Goal: Task Accomplishment & Management: Use online tool/utility

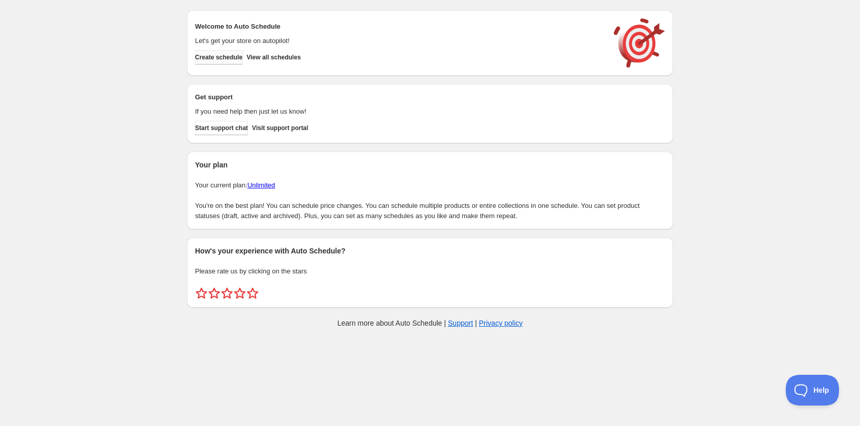
click at [236, 57] on span "Create schedule" at bounding box center [219, 57] width 48 height 8
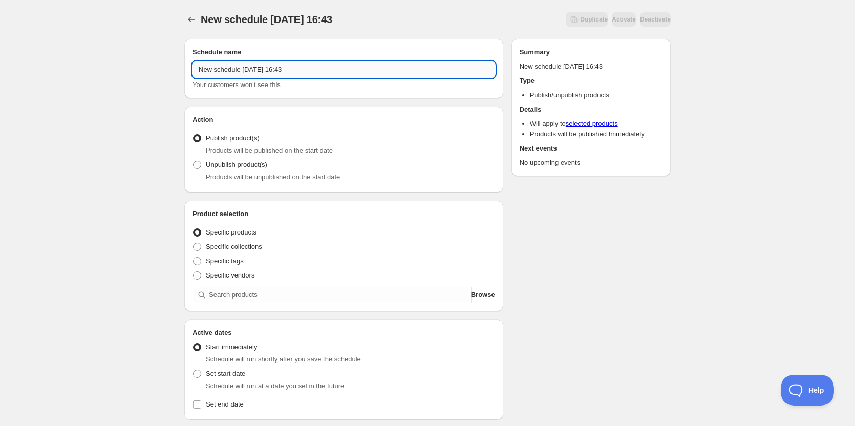
click at [332, 66] on input "New schedule [DATE] 16:43" at bounding box center [344, 69] width 303 height 16
click at [200, 67] on input "[PERSON_NAME][GEOGRAPHIC_DATA]" at bounding box center [344, 69] width 303 height 16
click at [324, 71] on input "[PERSON_NAME][GEOGRAPHIC_DATA]" at bounding box center [344, 69] width 303 height 16
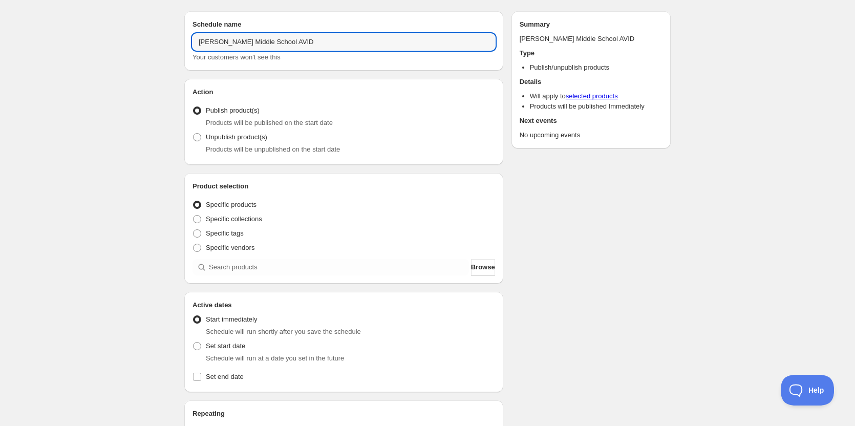
scroll to position [51, 0]
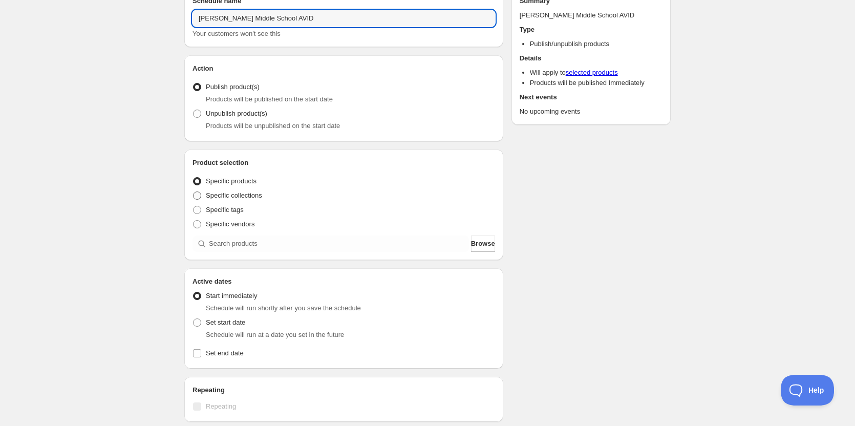
type input "[PERSON_NAME] Middle School AVID"
click at [198, 191] on span at bounding box center [197, 195] width 9 height 9
click at [194, 192] on input "Specific collections" at bounding box center [193, 192] width 1 height 1
radio input "true"
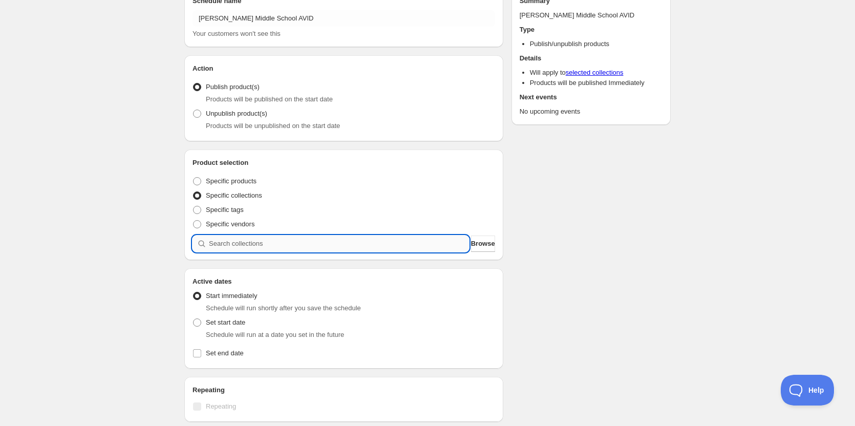
click at [258, 238] on input "search" at bounding box center [339, 244] width 260 height 16
click at [471, 247] on span "Browse" at bounding box center [483, 244] width 24 height 10
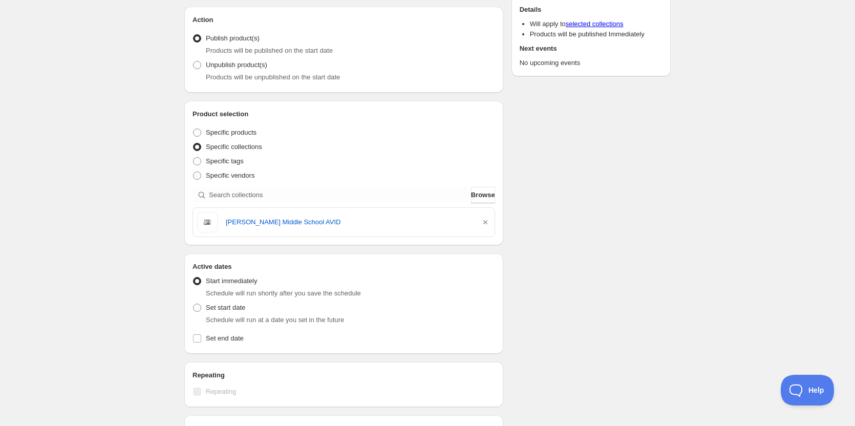
scroll to position [80, 0]
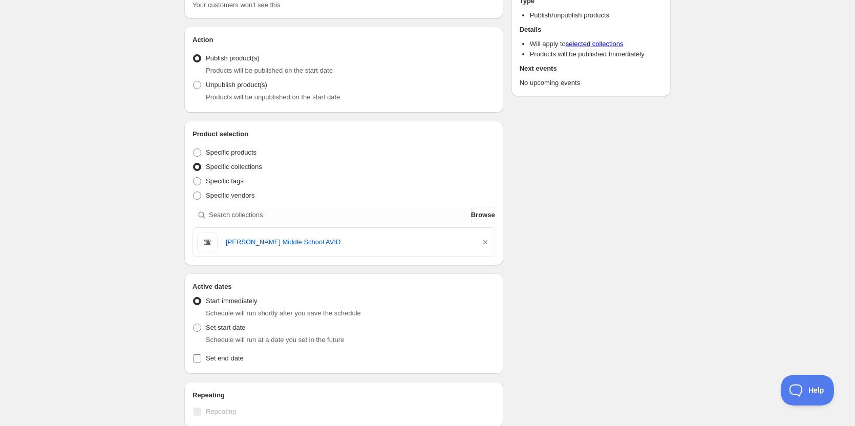
click at [197, 358] on input "Set end date" at bounding box center [197, 358] width 8 height 8
checkbox input "true"
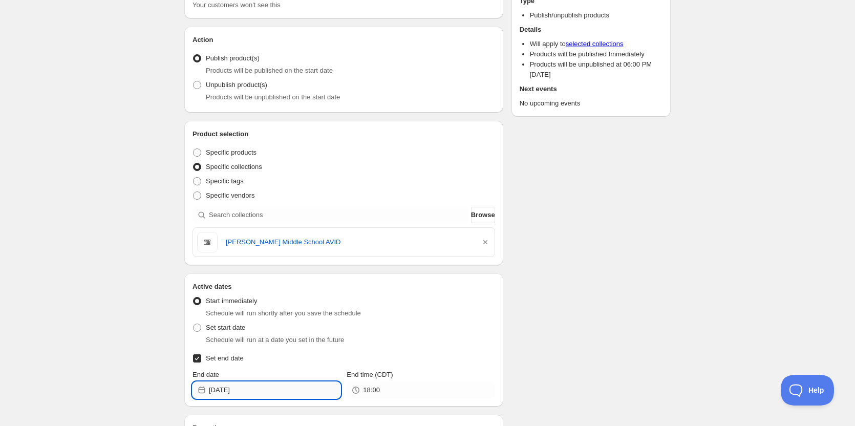
click at [238, 384] on input "[DATE]" at bounding box center [275, 390] width 132 height 16
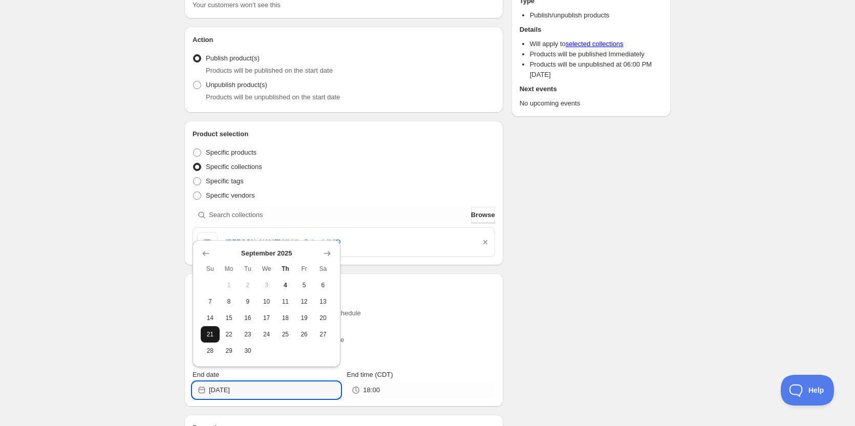
click at [204, 339] on button "21" at bounding box center [210, 334] width 19 height 16
type input "[DATE]"
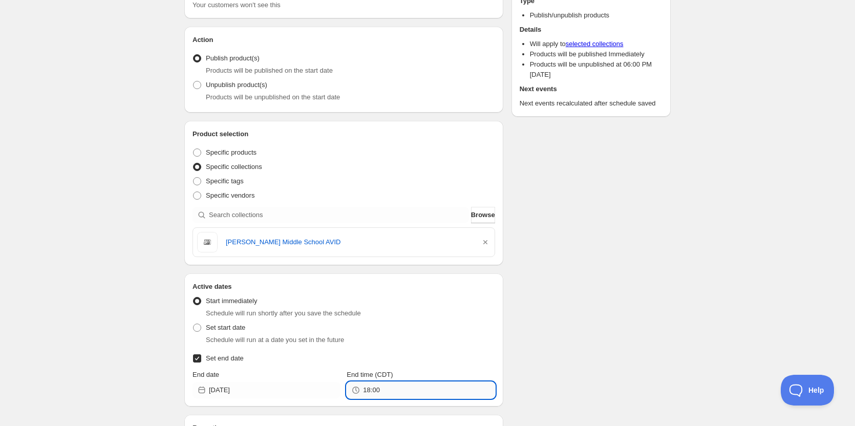
click at [415, 385] on input "18:00" at bounding box center [429, 390] width 132 height 16
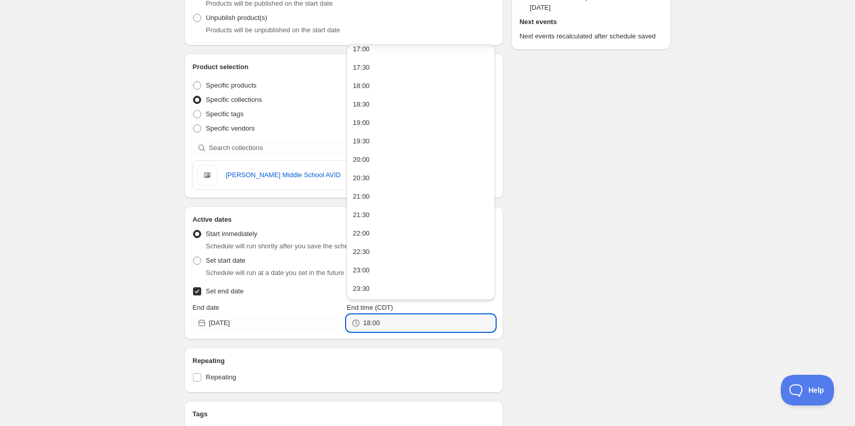
scroll to position [182, 0]
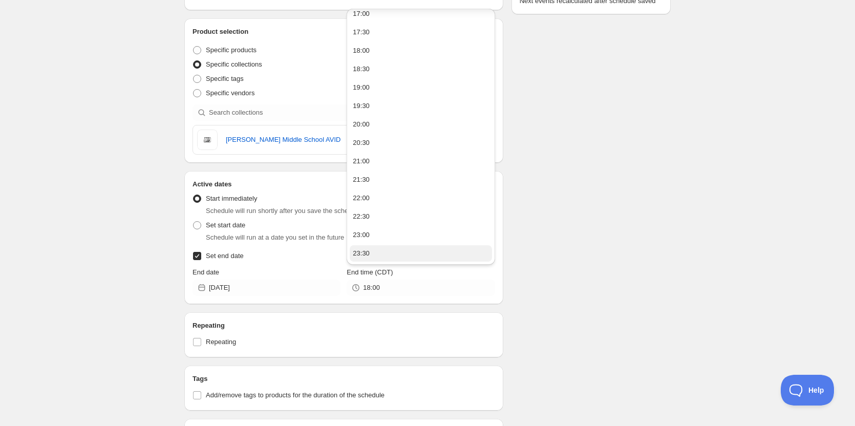
click at [405, 250] on button "23:30" at bounding box center [421, 253] width 142 height 16
type input "23:30"
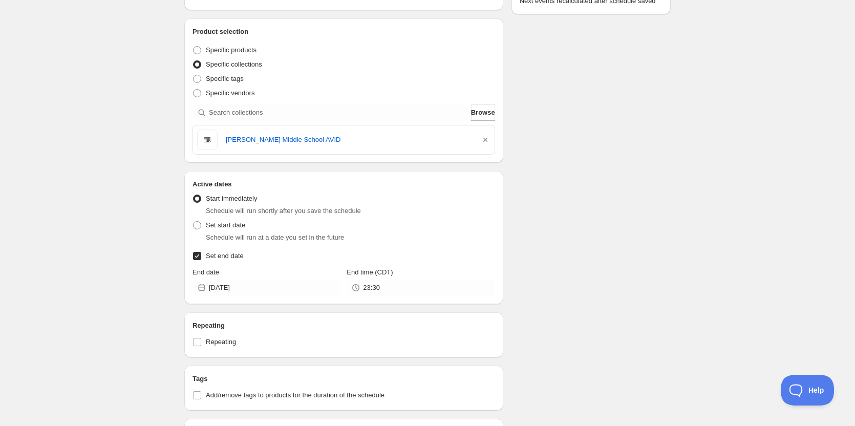
click at [597, 244] on div "Schedule name [PERSON_NAME] Middle School AVID Your customers won't see this Ac…" at bounding box center [423, 270] width 495 height 845
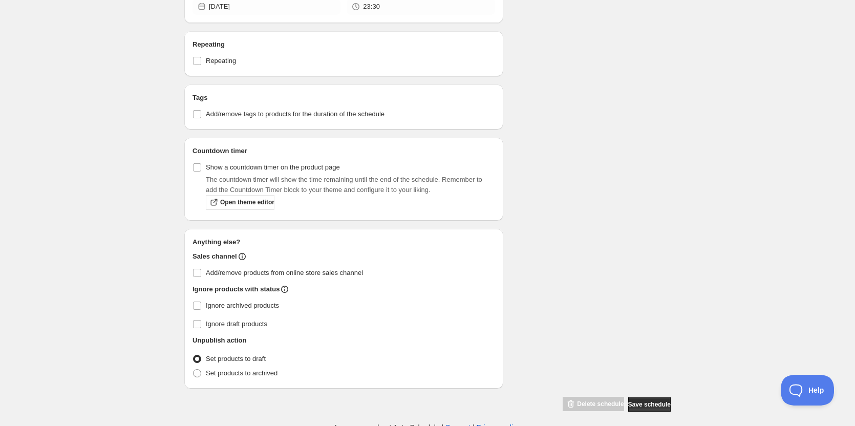
scroll to position [469, 0]
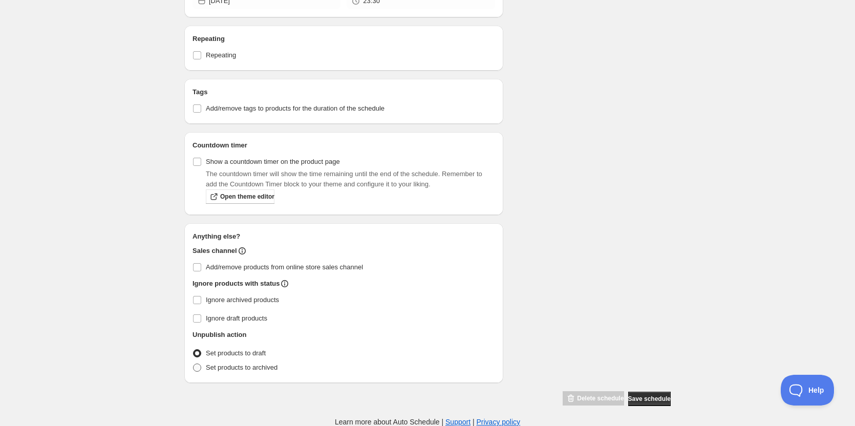
click at [198, 366] on span at bounding box center [197, 368] width 8 height 8
click at [194, 364] on input "Set products to archived" at bounding box center [193, 364] width 1 height 1
radio input "true"
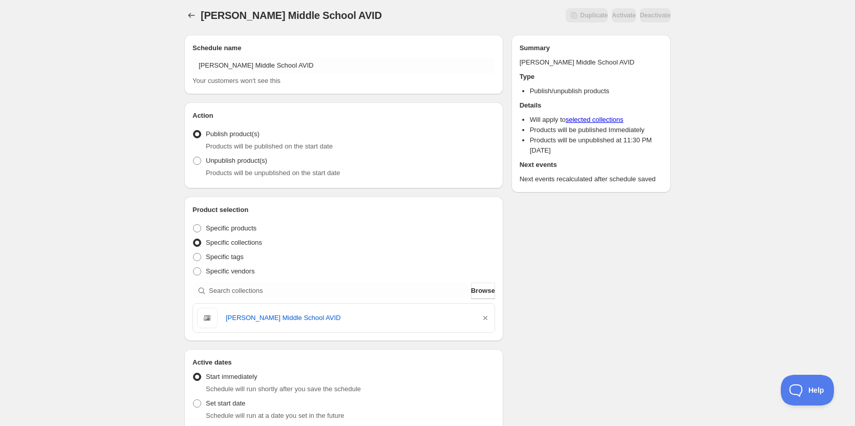
scroll to position [0, 0]
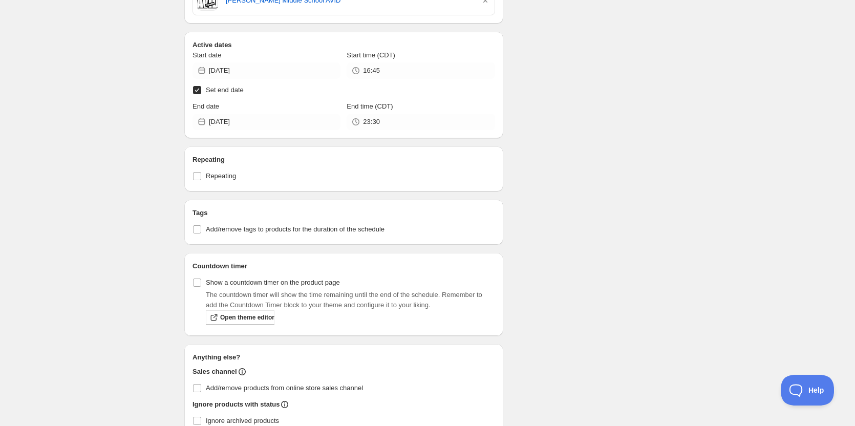
scroll to position [238, 0]
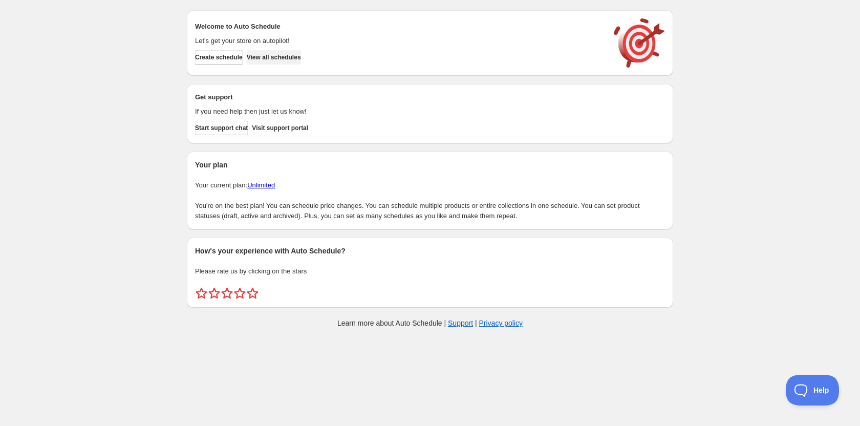
click at [300, 57] on span "View all schedules" at bounding box center [274, 57] width 54 height 8
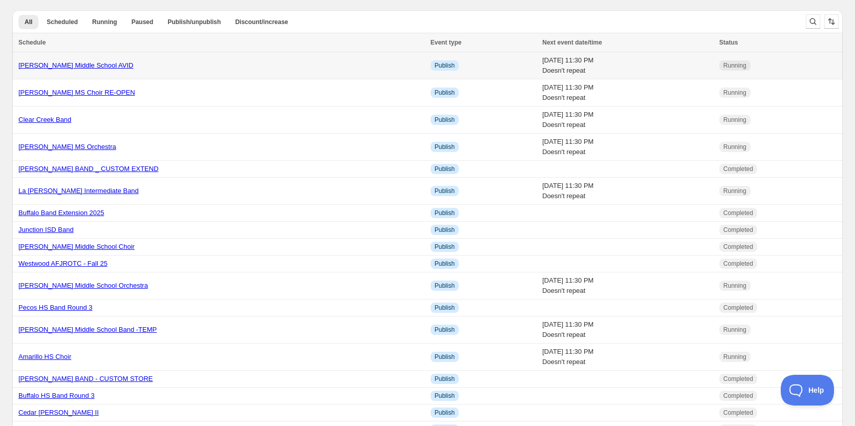
click at [269, 70] on div "[PERSON_NAME] Middle School AVID" at bounding box center [221, 65] width 406 height 10
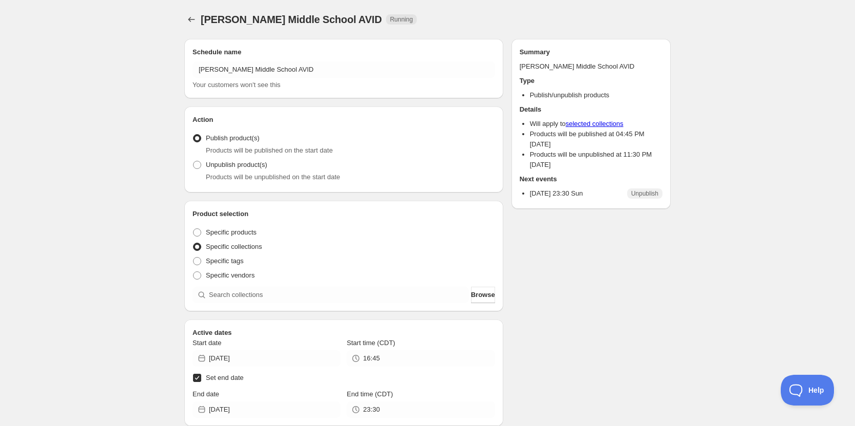
radio input "true"
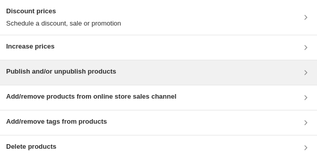
click at [112, 70] on h3 "Publish and/or unpublish products" at bounding box center [61, 72] width 110 height 10
